Goal: Information Seeking & Learning: Check status

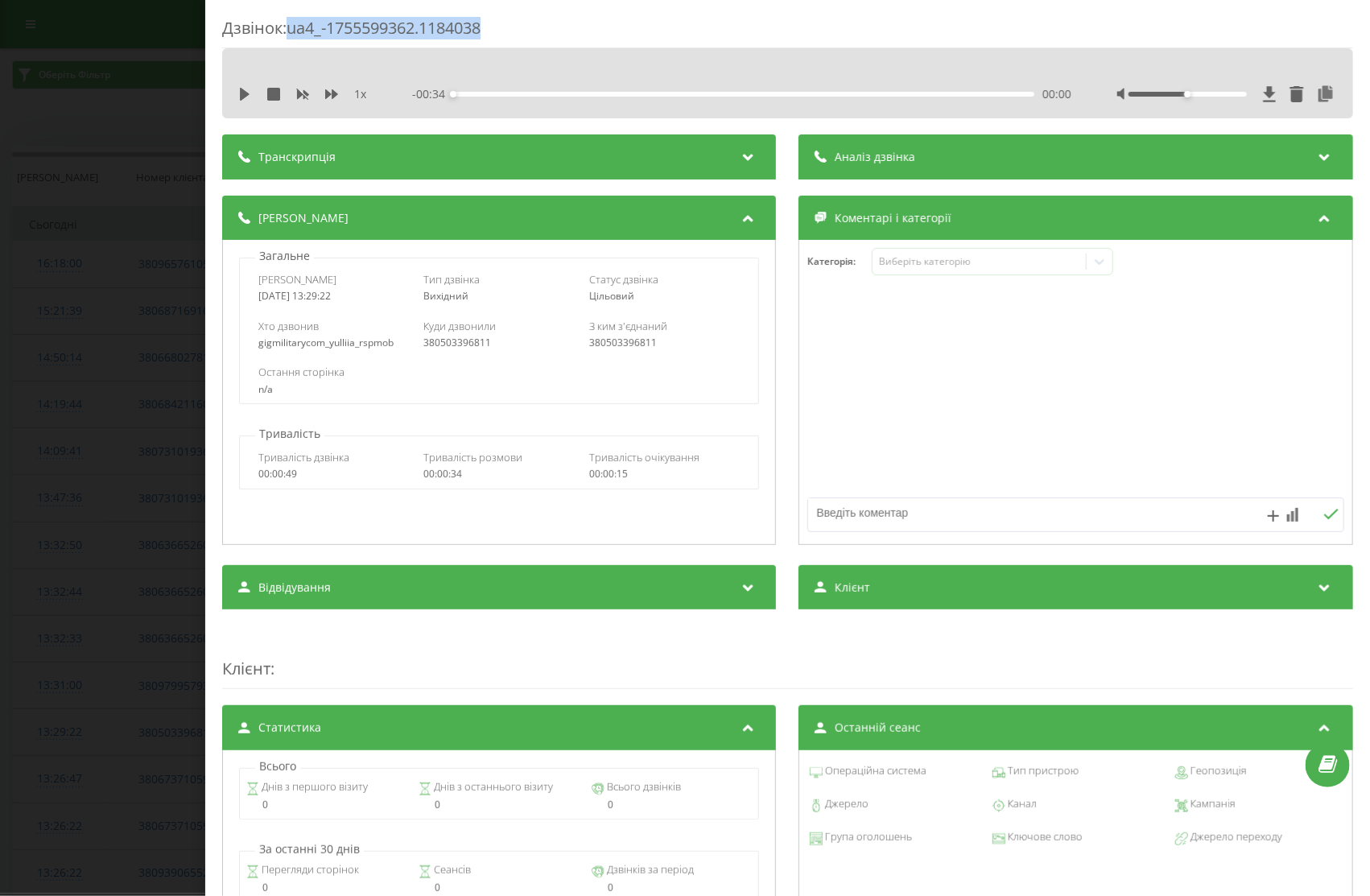
drag, startPoint x: 288, startPoint y: 32, endPoint x: 512, endPoint y: 32, distance: 224.0
click at [512, 32] on div "Дзвінок : ua4_-1755599362.1184038" at bounding box center [788, 32] width 1131 height 32
drag, startPoint x: 291, startPoint y: 32, endPoint x: 498, endPoint y: 34, distance: 207.0
click at [498, 34] on div "Дзвінок : ua4_-1755599362.1184038" at bounding box center [788, 32] width 1131 height 32
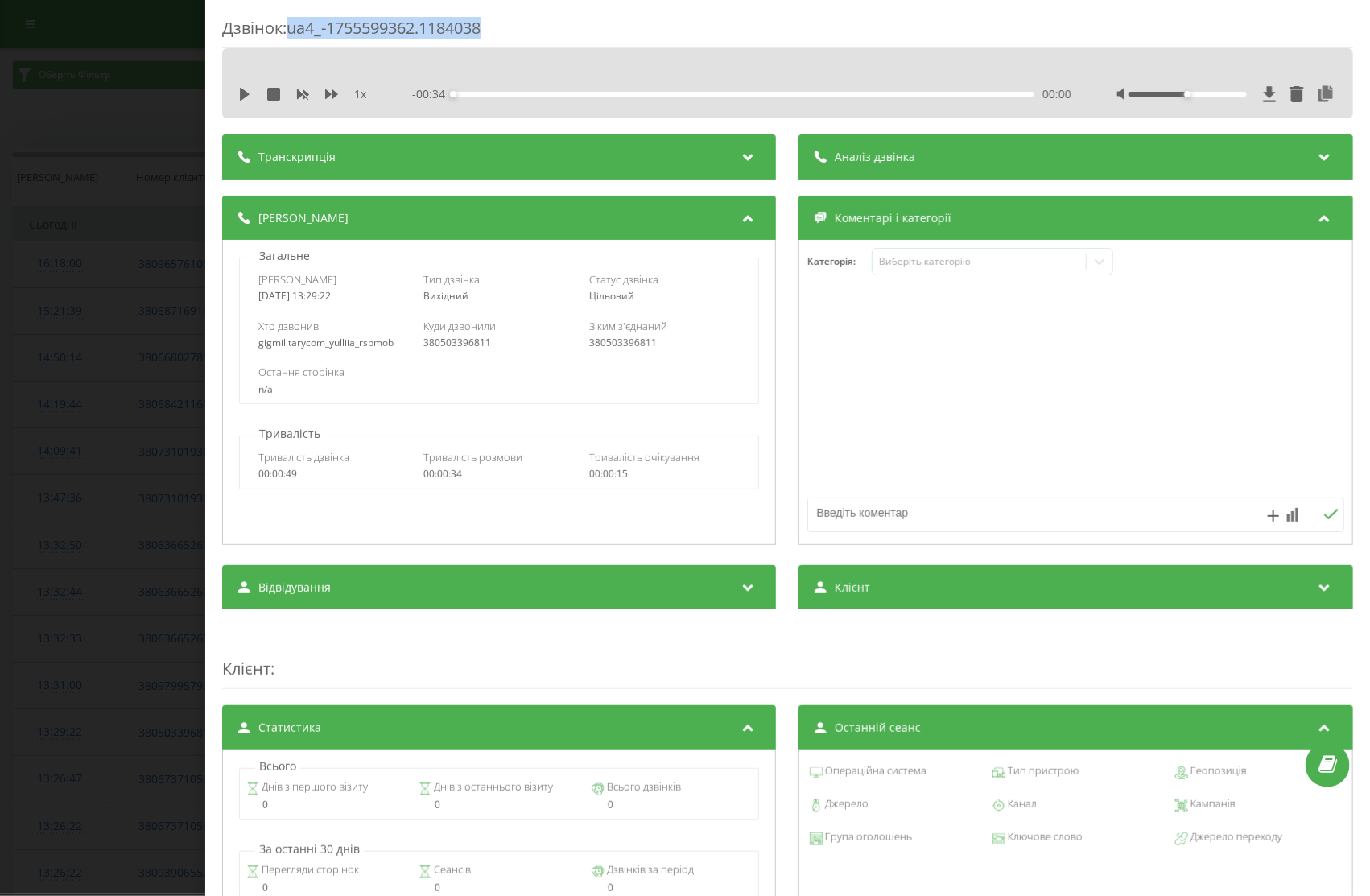
copy div "ua4_-1755599362.1184038"
click at [118, 147] on div "Дзвінок : ua4_-1755599362.1184038 1 x - 00:34 00:00 00:00 Транскрипція Для AI-а…" at bounding box center [685, 448] width 1370 height 896
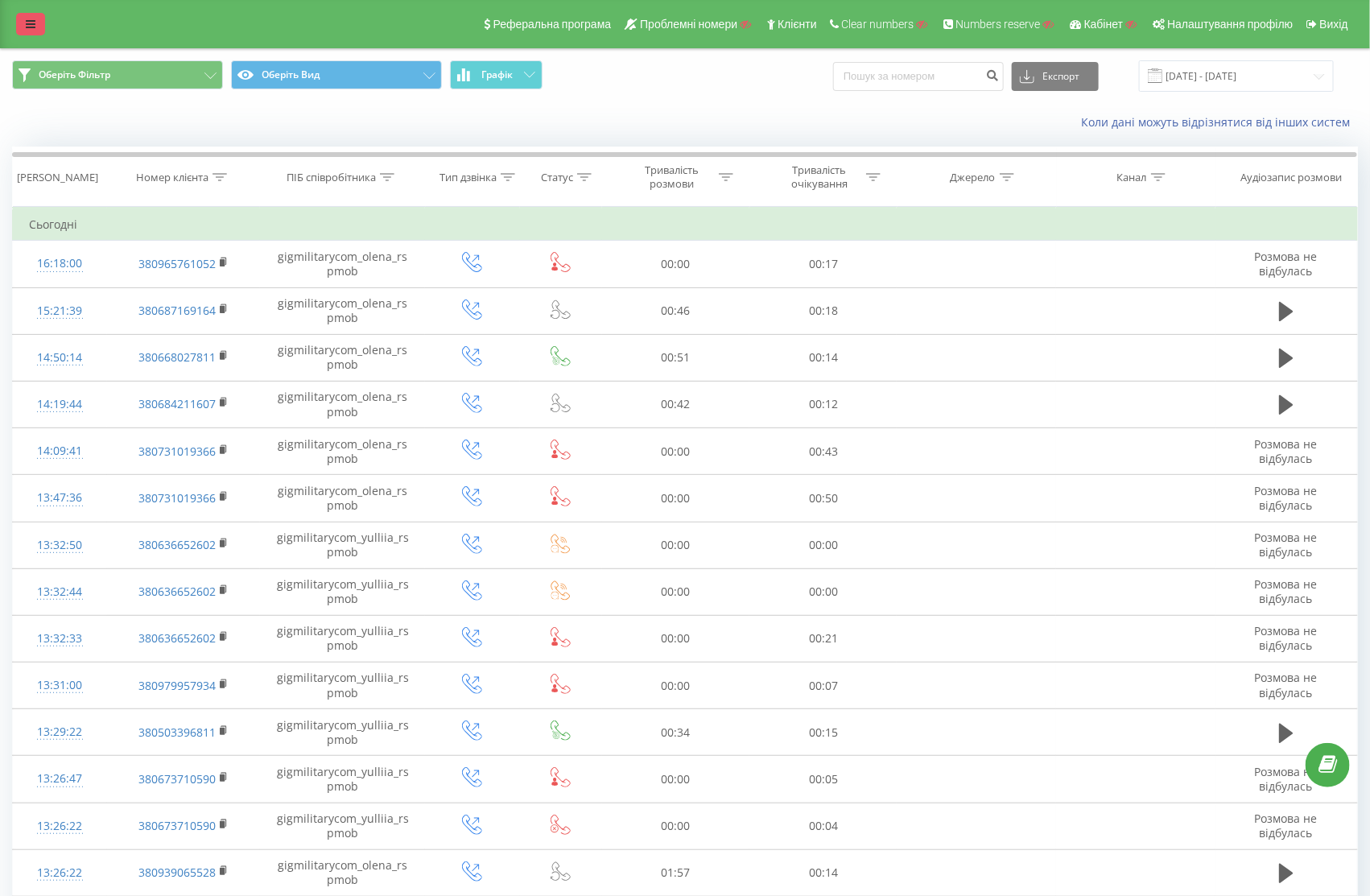
click at [29, 22] on icon at bounding box center [31, 24] width 10 height 12
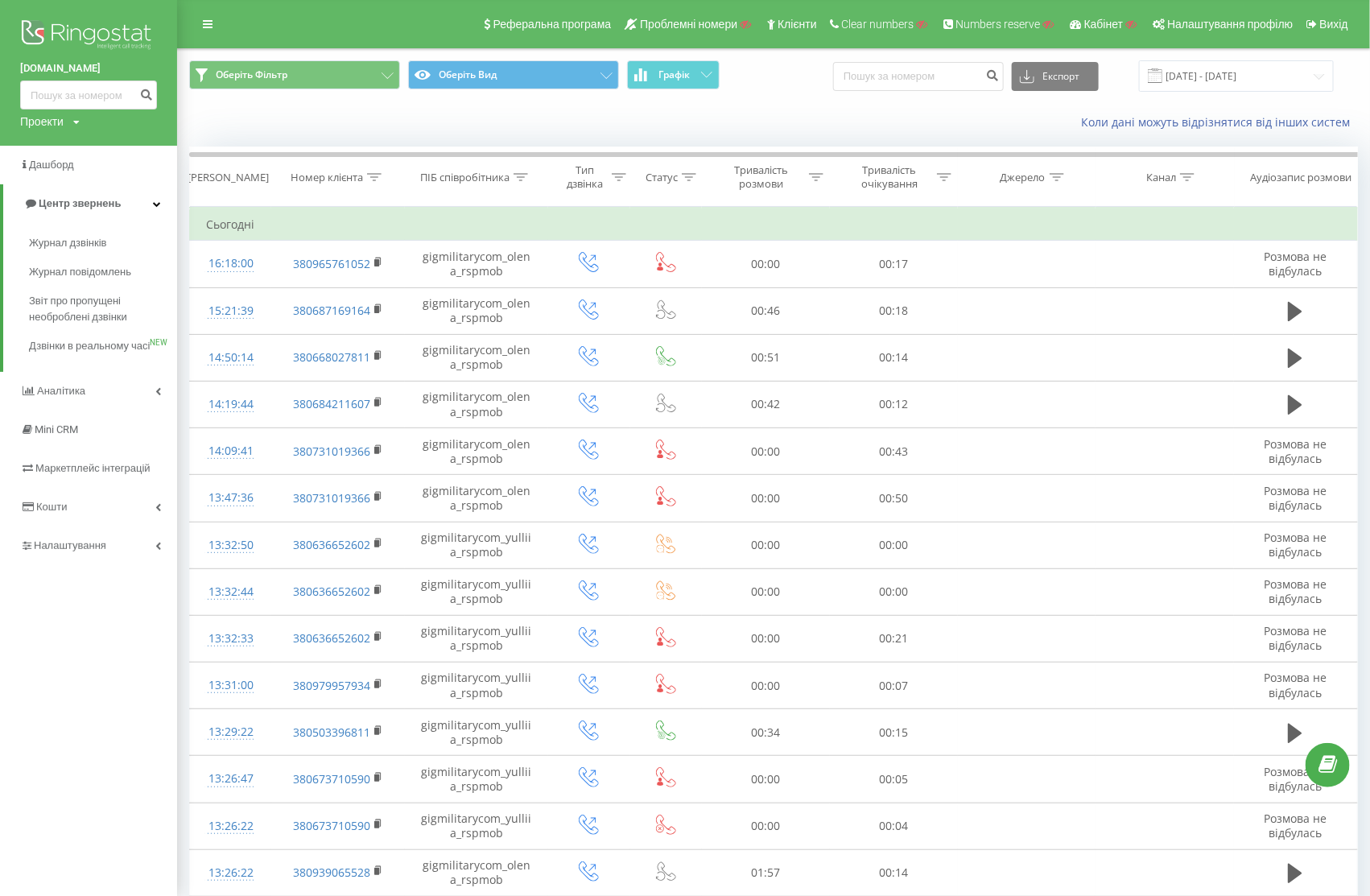
click at [517, 120] on div "Коли дані можуть відрізнятися вiд інших систем" at bounding box center [774, 122] width 1192 height 38
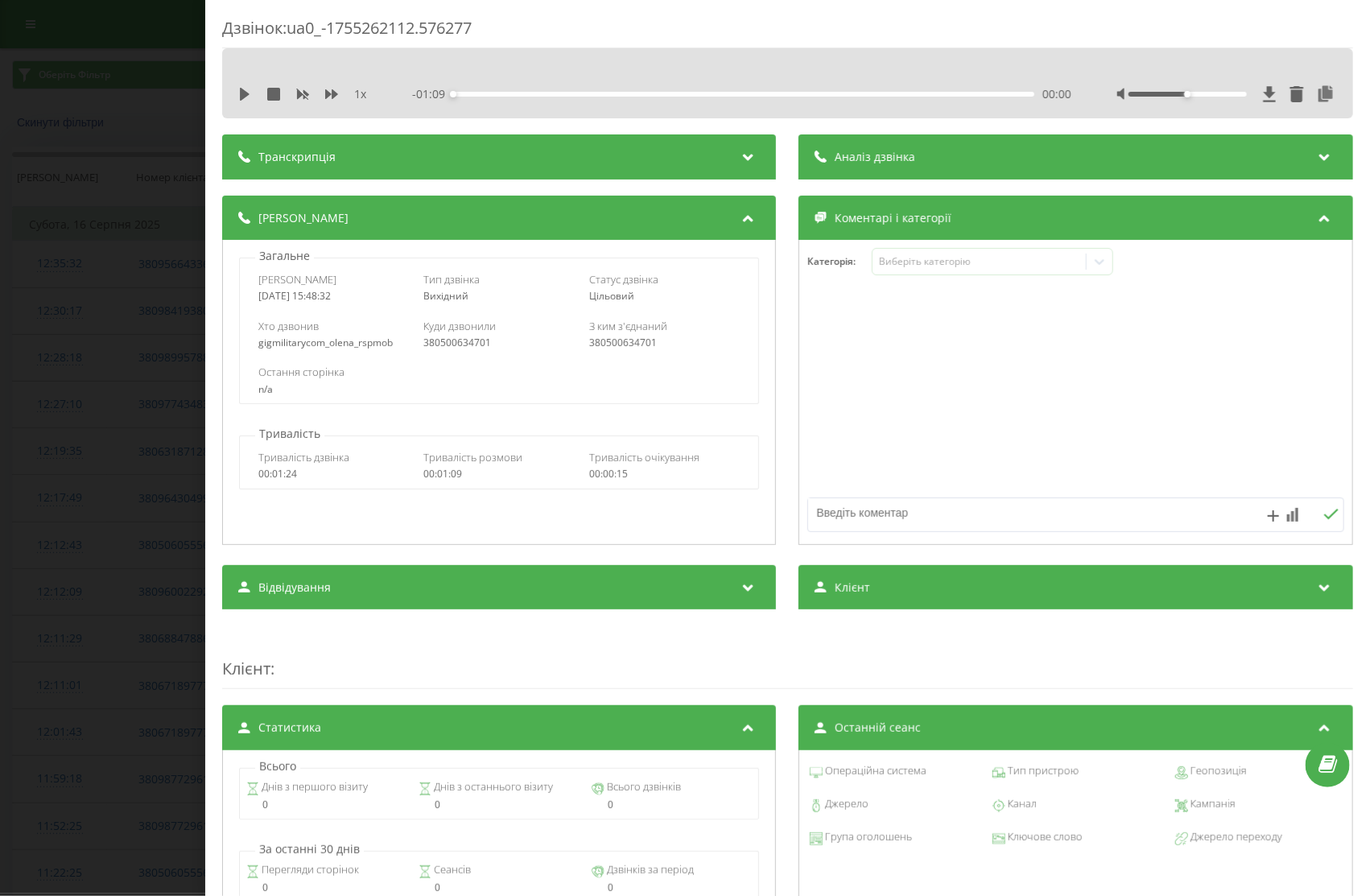
click at [166, 198] on div "Дзвінок : ua0_-1755262112.576277 1 x - 01:09 00:00 00:00 Транскрипція Для AI-ан…" at bounding box center [685, 448] width 1370 height 896
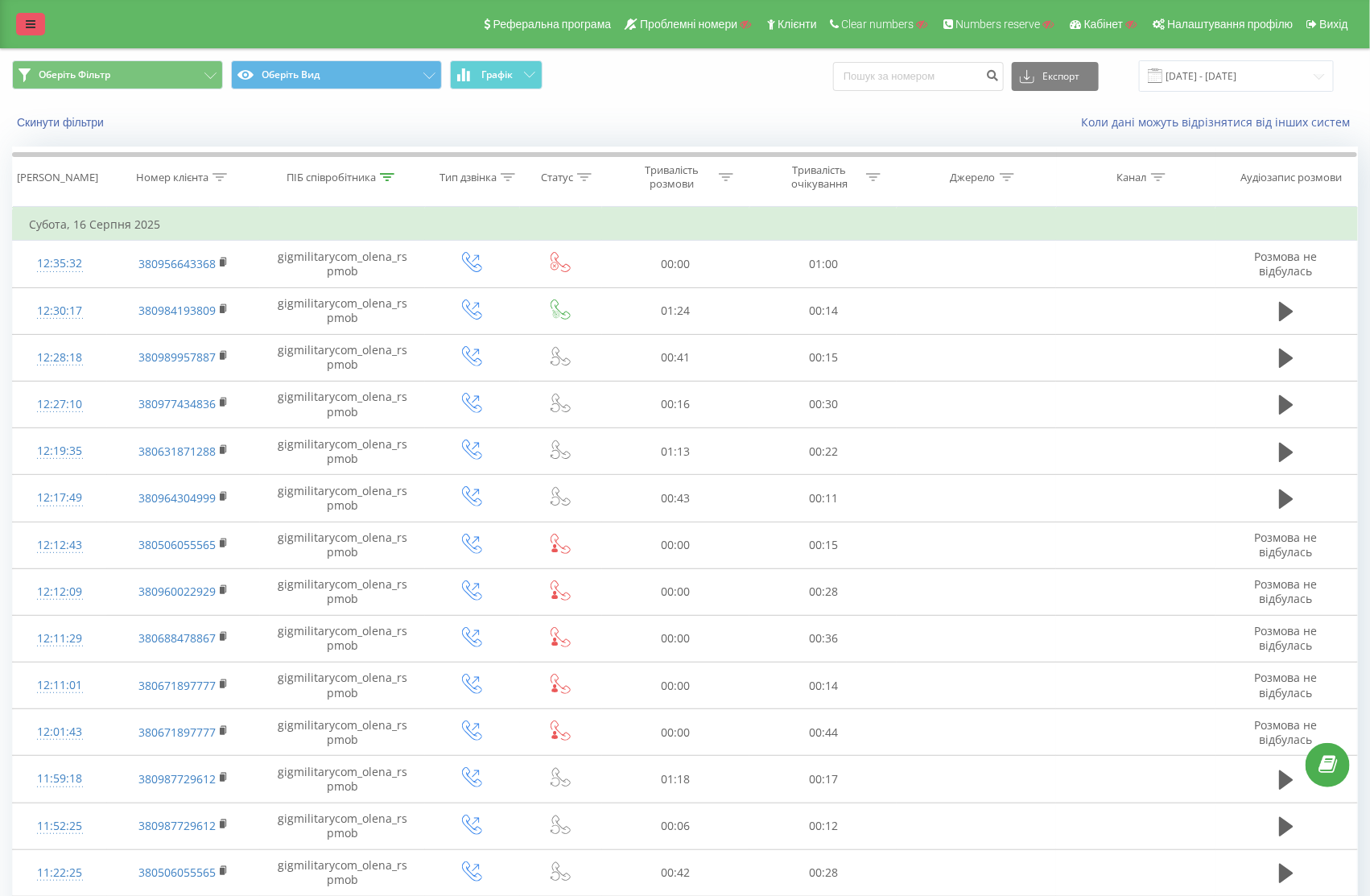
click at [29, 27] on icon at bounding box center [31, 24] width 10 height 12
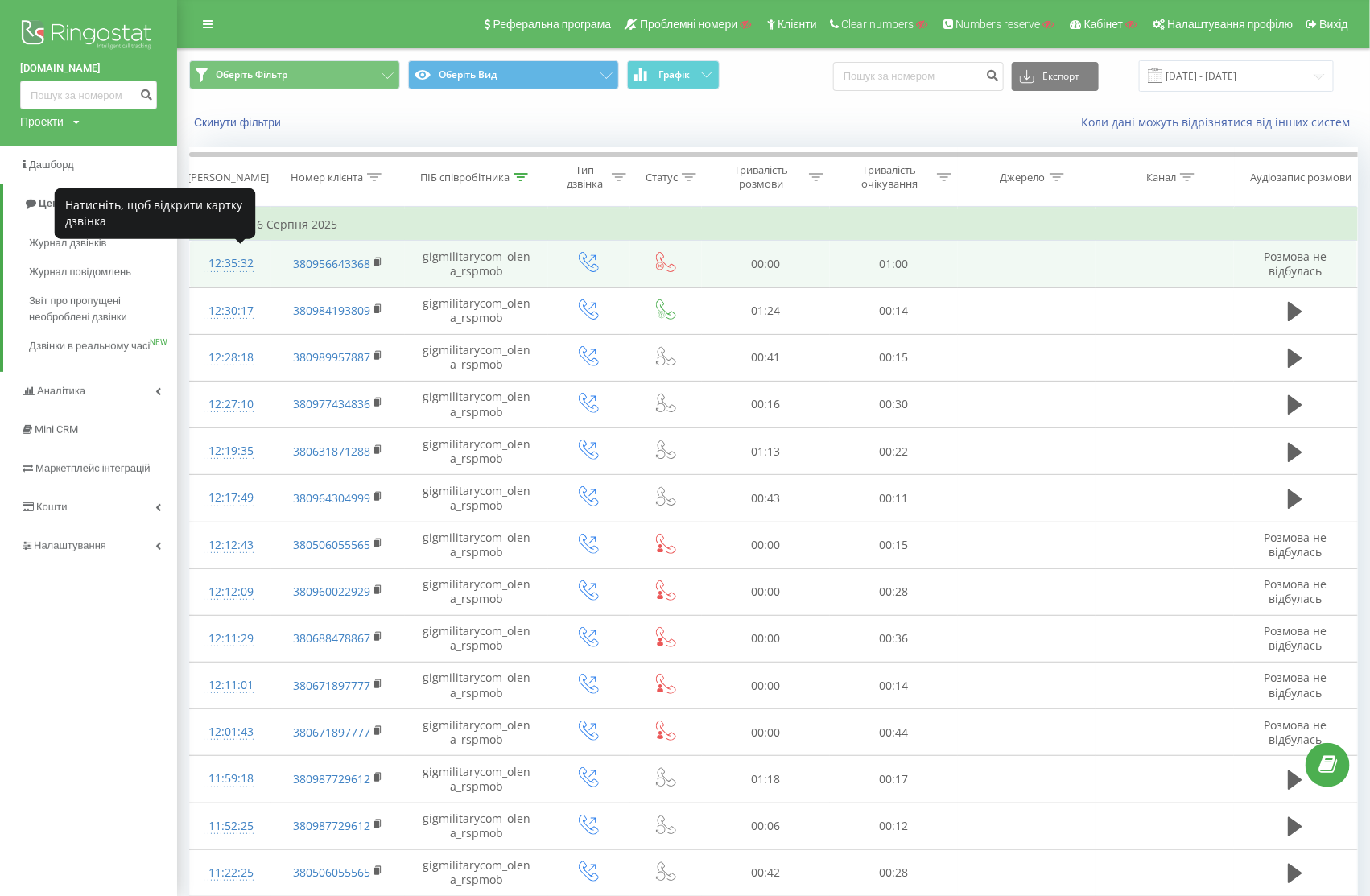
click at [227, 261] on div "12:35:32" at bounding box center [230, 264] width 49 height 32
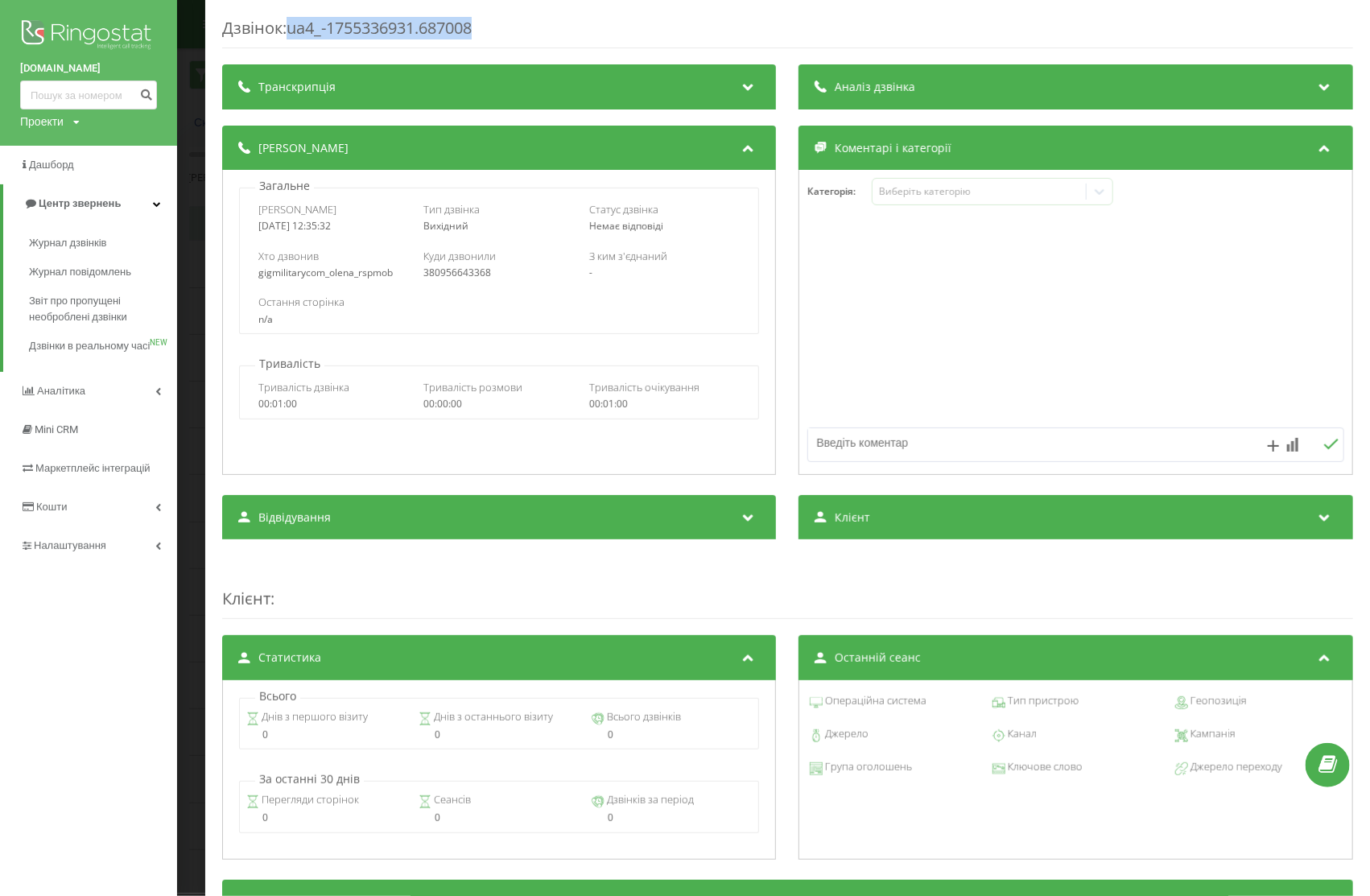
drag, startPoint x: 293, startPoint y: 28, endPoint x: 505, endPoint y: 30, distance: 212.0
click at [505, 30] on div "Дзвінок : ua4_-1755336931.687008" at bounding box center [788, 32] width 1131 height 32
copy div "ua4_-1755336931.687008"
click at [505, 30] on div "Дзвінок : ua4_-1755336931.687008" at bounding box center [788, 32] width 1131 height 32
click at [425, 272] on div "380956643368" at bounding box center [499, 273] width 151 height 12
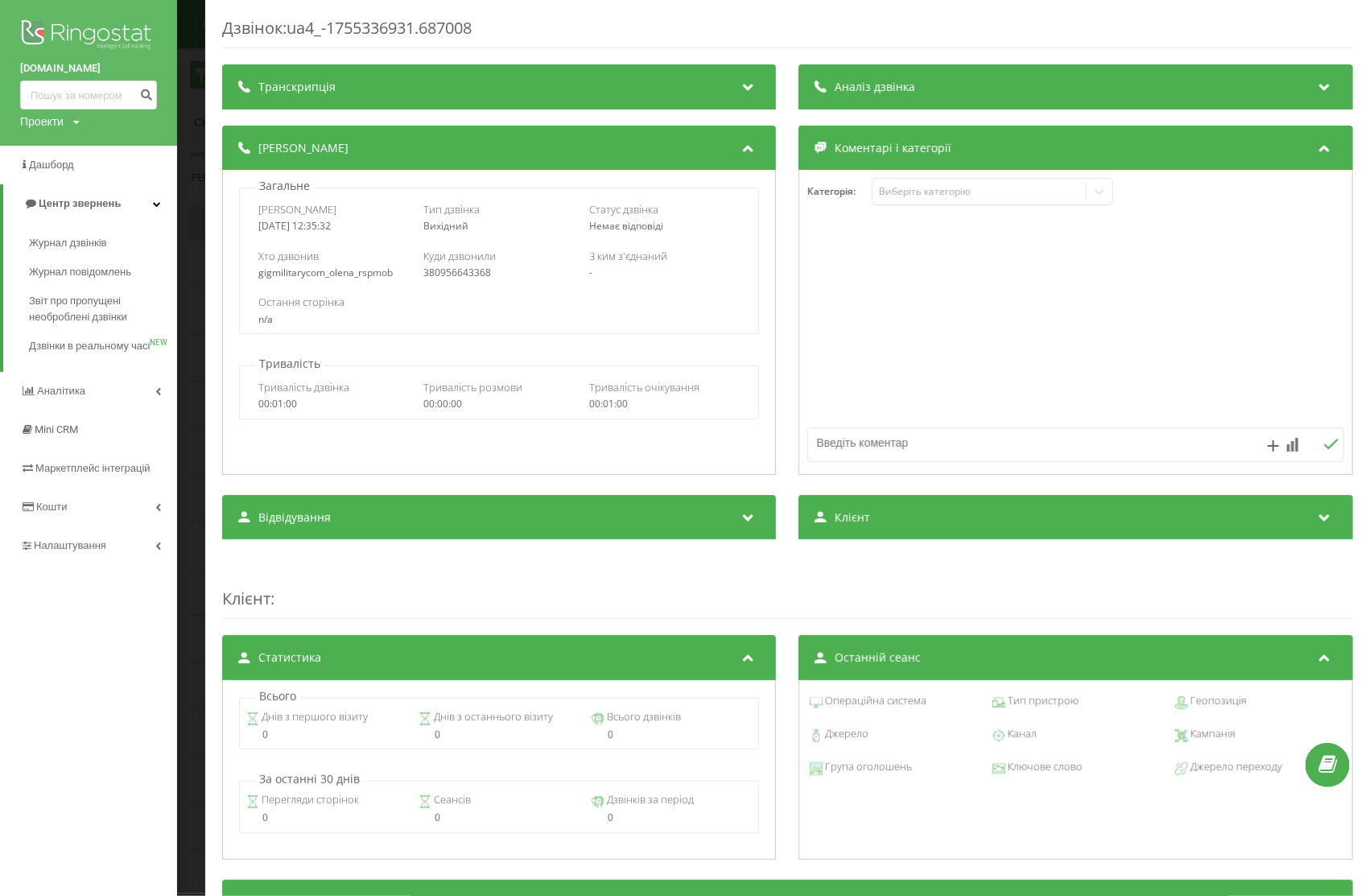
click at [196, 82] on div "Дзвінок : ua4_-1755336931.687008 Транскрипція Для AI-аналізу майбутніх дзвінків…" at bounding box center [685, 448] width 1370 height 896
